Goal: Find specific page/section: Find specific page/section

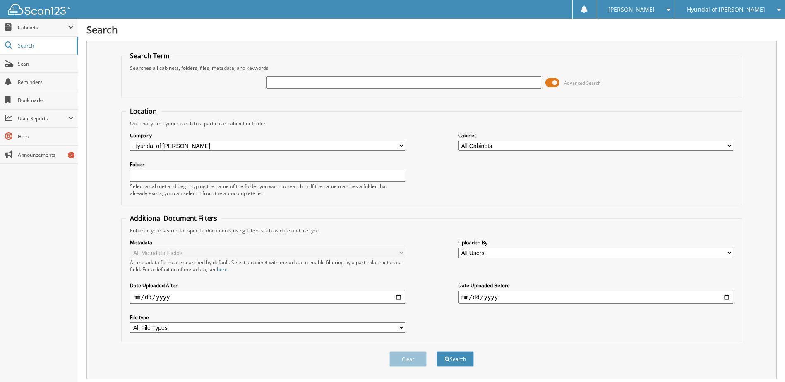
click at [554, 81] on span at bounding box center [552, 83] width 14 height 12
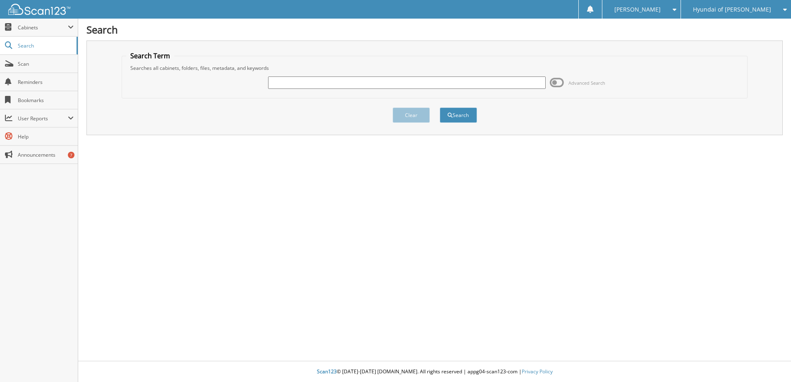
click at [447, 86] on input "text" at bounding box center [407, 83] width 278 height 12
type input "102133"
click at [440, 108] on button "Search" at bounding box center [458, 115] width 37 height 15
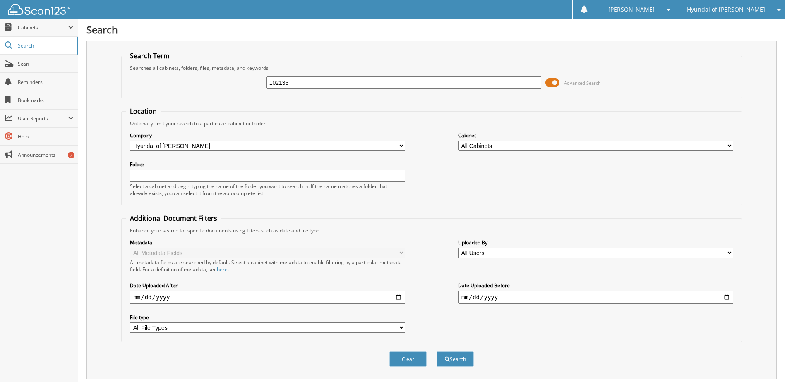
click at [556, 85] on span at bounding box center [552, 83] width 14 height 12
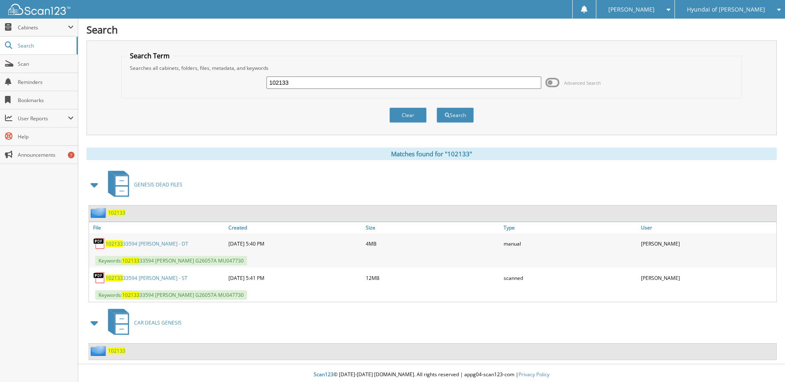
click at [130, 277] on link "102133 33594 [PERSON_NAME] - ST" at bounding box center [147, 278] width 82 height 7
